Goal: Browse casually: Explore the website without a specific task or goal

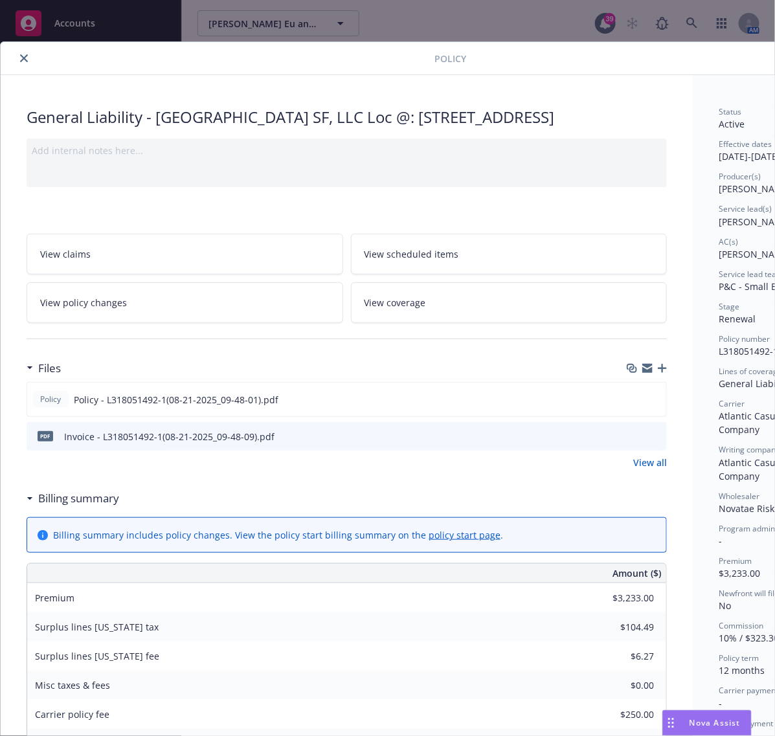
scroll to position [39, 0]
